Goal: Transaction & Acquisition: Book appointment/travel/reservation

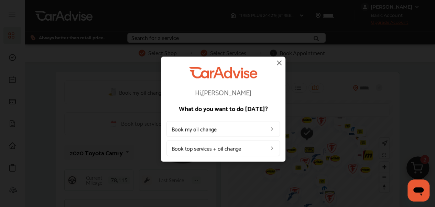
scroll to position [34, 0]
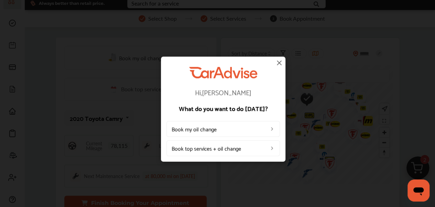
click at [221, 148] on link "Book top services + oil change" at bounding box center [222, 148] width 113 height 16
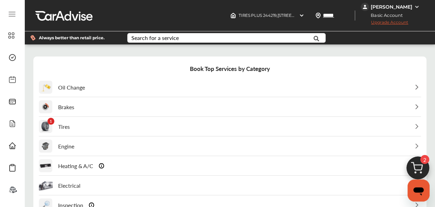
click at [63, 126] on p "Tires" at bounding box center [64, 126] width 12 height 8
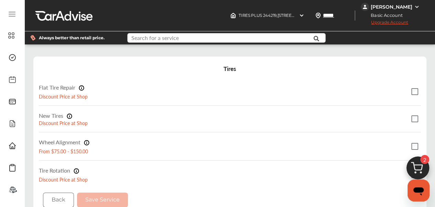
click at [188, 38] on input "text" at bounding box center [220, 38] width 185 height 11
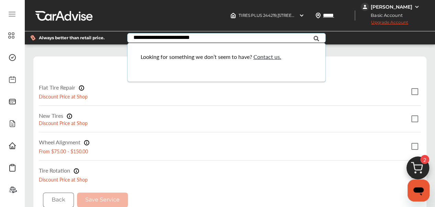
type input "**********"
click at [310, 38] on icon at bounding box center [315, 38] width 15 height 17
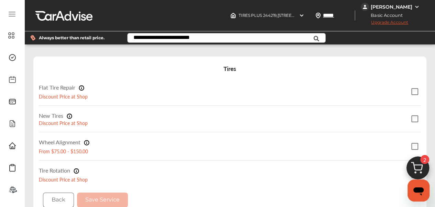
click at [311, 37] on icon at bounding box center [315, 38] width 15 height 17
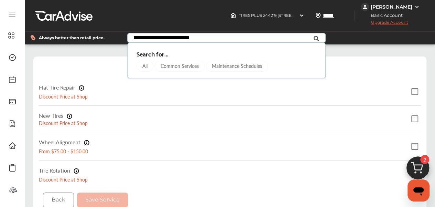
click at [188, 66] on div "Common Services" at bounding box center [180, 66] width 50 height 11
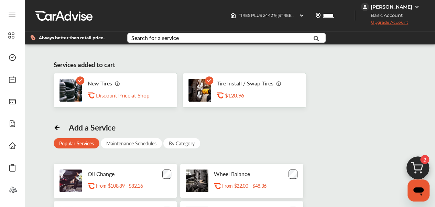
click at [218, 88] on div "Tire Install / Swap Tires .st0{fill:#FA4A1C;} $120.96" at bounding box center [255, 90] width 77 height 21
click at [78, 80] on icon at bounding box center [80, 80] width 4 height 2
click at [78, 81] on icon at bounding box center [80, 80] width 4 height 2
click at [254, 94] on div "$120.96" at bounding box center [259, 95] width 69 height 7
click at [276, 83] on img at bounding box center [279, 83] width 6 height 6
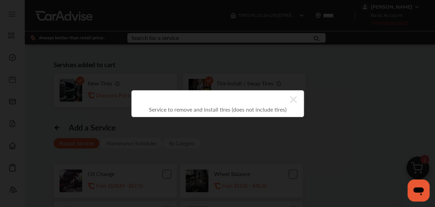
click at [293, 99] on icon at bounding box center [293, 99] width 7 height 7
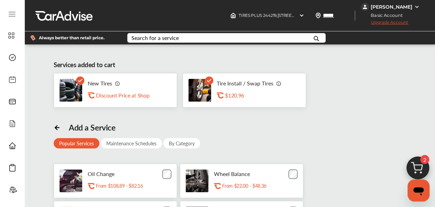
click at [78, 80] on icon at bounding box center [80, 80] width 4 height 2
click at [74, 94] on img at bounding box center [70, 90] width 23 height 23
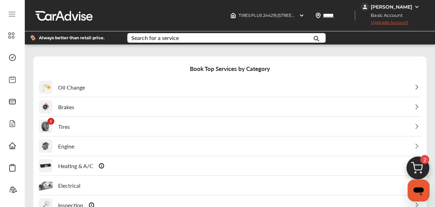
click at [142, 128] on div "1 Tires" at bounding box center [230, 126] width 382 height 19
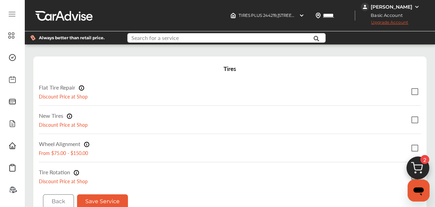
click at [208, 37] on input "text" at bounding box center [220, 38] width 185 height 11
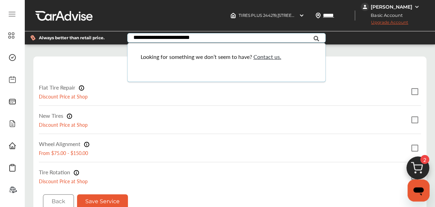
click at [312, 36] on icon at bounding box center [315, 38] width 15 height 17
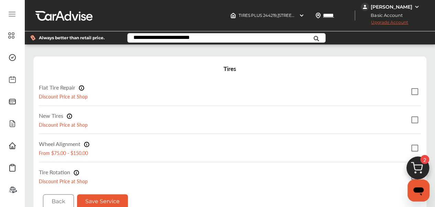
click at [199, 37] on input "**********" at bounding box center [220, 38] width 185 height 11
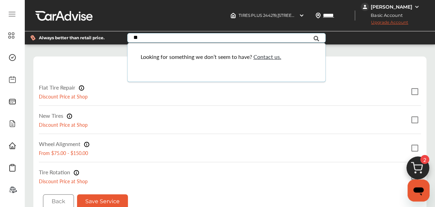
type input "*"
type input "**********"
